Goal: Task Accomplishment & Management: Complete application form

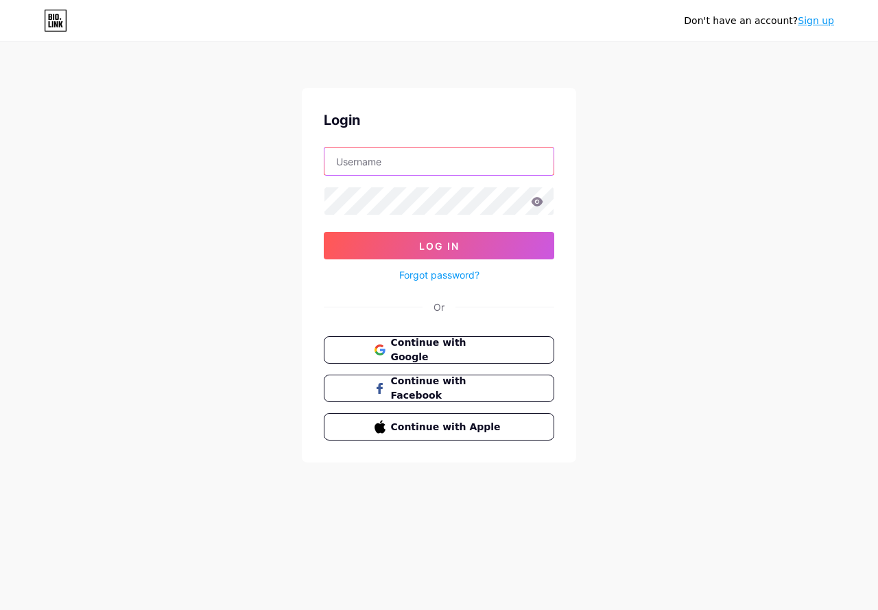
type input "[EMAIL_ADDRESS][DOMAIN_NAME]"
click at [539, 204] on icon at bounding box center [538, 201] width 12 height 9
click at [493, 353] on span "Continue with Google" at bounding box center [447, 350] width 115 height 30
